Goal: Check status

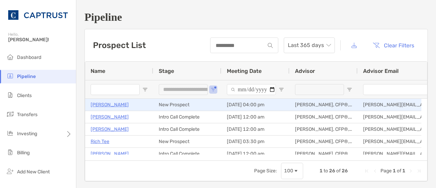
click at [120, 104] on p "[PERSON_NAME]" at bounding box center [110, 104] width 38 height 9
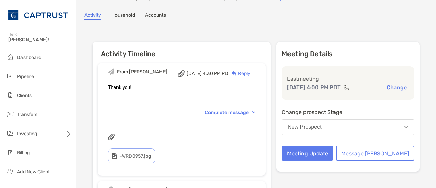
scroll to position [51, 0]
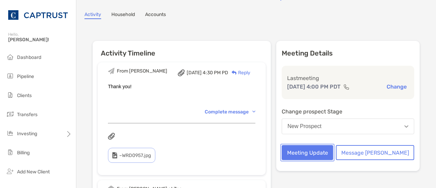
click at [321, 160] on button "Meeting Update" at bounding box center [307, 152] width 51 height 15
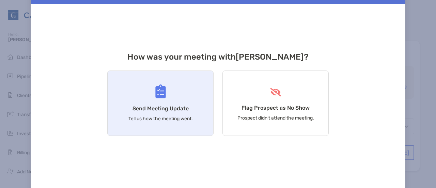
click at [195, 112] on div "Send Meeting Update Tell us how the meeting went." at bounding box center [160, 102] width 106 height 65
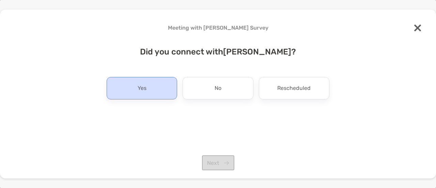
click at [159, 87] on div "Yes" at bounding box center [142, 88] width 70 height 22
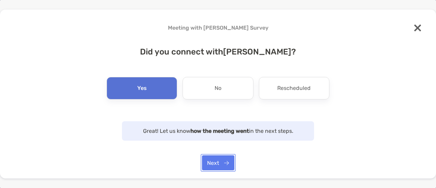
click at [220, 164] on button "Next" at bounding box center [218, 162] width 32 height 15
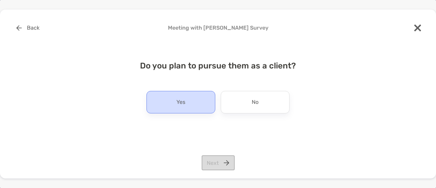
click at [186, 106] on div "Yes" at bounding box center [180, 102] width 69 height 22
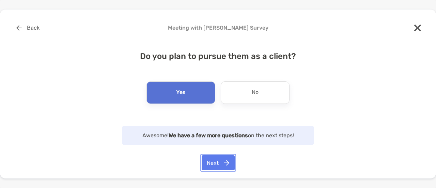
click at [210, 169] on button "Next" at bounding box center [218, 162] width 33 height 15
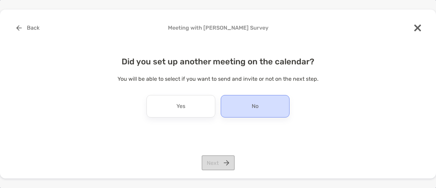
click at [244, 109] on div "No" at bounding box center [255, 106] width 69 height 22
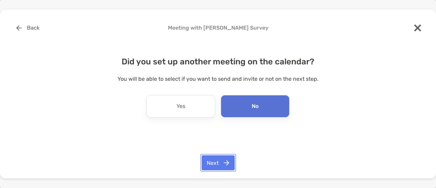
click at [209, 162] on button "Next" at bounding box center [218, 162] width 33 height 15
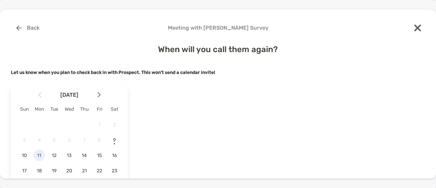
click at [38, 158] on span "11" at bounding box center [39, 156] width 12 height 6
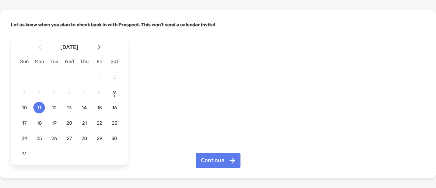
scroll to position [48, 0]
click at [208, 158] on button "Continue" at bounding box center [218, 160] width 45 height 15
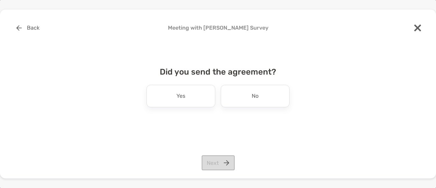
scroll to position [0, 0]
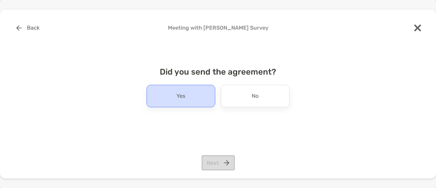
click at [199, 99] on div "Yes" at bounding box center [180, 96] width 69 height 22
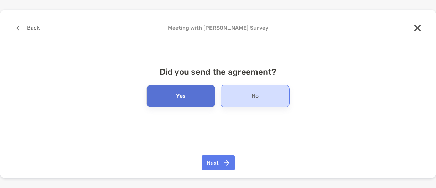
click at [238, 96] on div "No" at bounding box center [255, 96] width 69 height 22
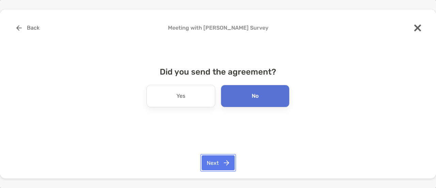
click at [219, 162] on button "Next" at bounding box center [218, 162] width 33 height 15
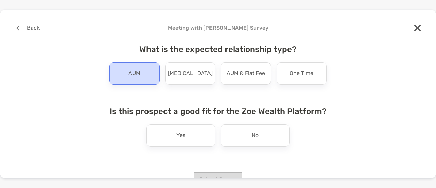
click at [139, 76] on div "AUM" at bounding box center [134, 73] width 50 height 22
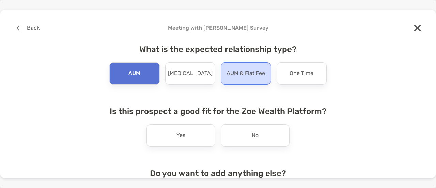
click at [239, 79] on div "AUM & Flat Fee" at bounding box center [246, 73] width 50 height 22
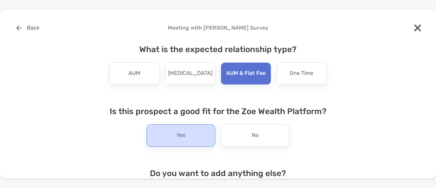
click at [195, 135] on div "Yes" at bounding box center [180, 135] width 69 height 22
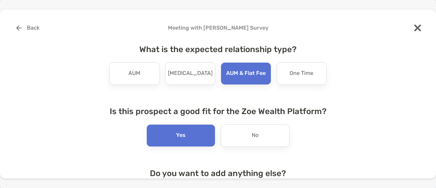
scroll to position [80, 0]
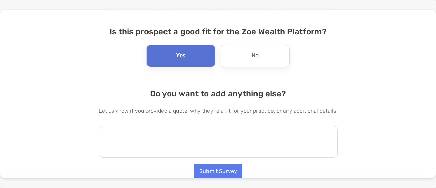
click at [176, 140] on textarea at bounding box center [218, 142] width 239 height 32
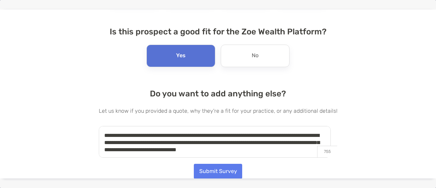
type textarea "**********"
click at [216, 169] on button "Submit Survey" at bounding box center [218, 171] width 48 height 15
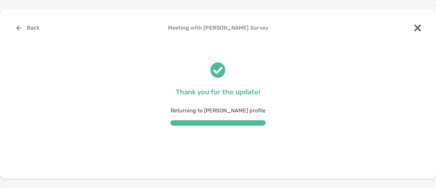
scroll to position [0, 0]
